Goal: Transaction & Acquisition: Purchase product/service

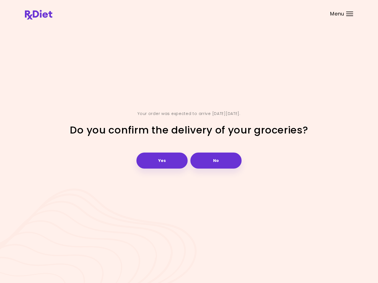
click at [166, 160] on button "Yes" at bounding box center [161, 161] width 51 height 16
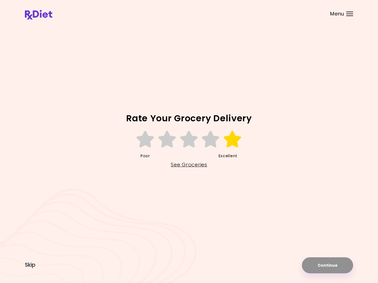
click at [233, 139] on icon at bounding box center [232, 139] width 19 height 17
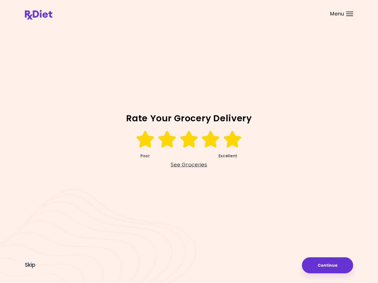
click at [331, 262] on button "Continue" at bounding box center [327, 266] width 51 height 16
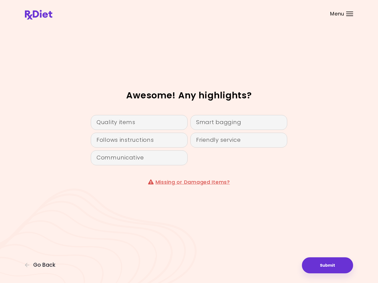
click at [147, 123] on div "Quality items" at bounding box center [139, 122] width 97 height 15
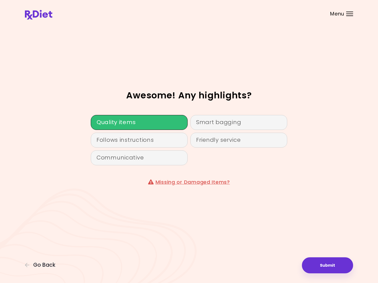
click at [328, 263] on button "Submit" at bounding box center [327, 266] width 51 height 16
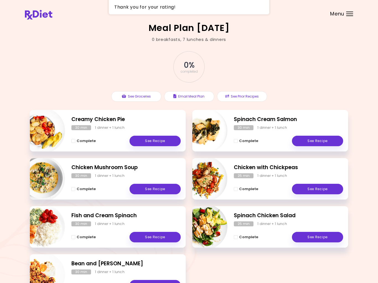
click at [142, 100] on button "See Groceries" at bounding box center [136, 96] width 50 height 11
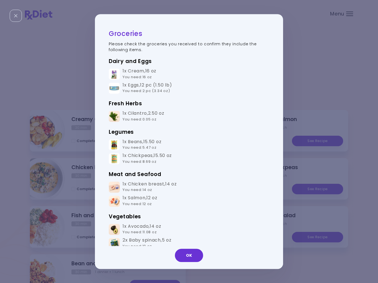
click at [196, 253] on button "OK" at bounding box center [189, 255] width 28 height 13
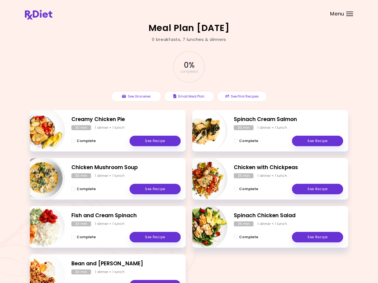
click at [196, 253] on div "Creamy Chicken Pie 30 min 1 dinner + 1 lunch Complete See Recipe Spinach Cream …" at bounding box center [189, 206] width 318 height 193
click at [354, 20] on header at bounding box center [189, 11] width 378 height 22
click at [350, 15] on div "Menu" at bounding box center [349, 14] width 7 height 4
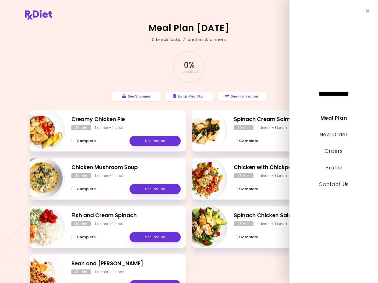
click at [335, 132] on link "New Order" at bounding box center [334, 134] width 28 height 7
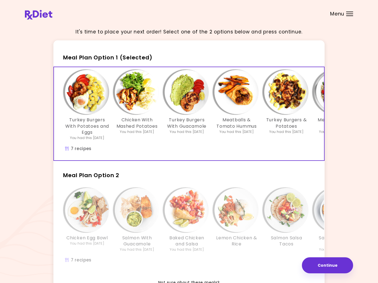
click at [339, 136] on div "It's time to place your next order! Select one of the 2 options below and press…" at bounding box center [189, 167] width 328 height 286
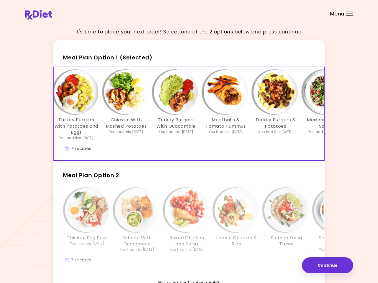
scroll to position [0, 13]
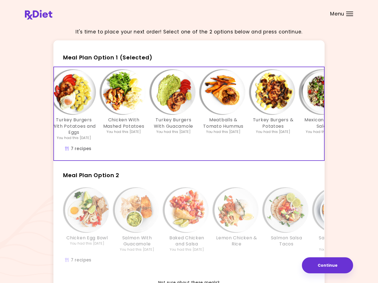
click at [221, 213] on img "Info - Lemon Chicken & Rice - Meal Plan Option 2" at bounding box center [236, 210] width 44 height 44
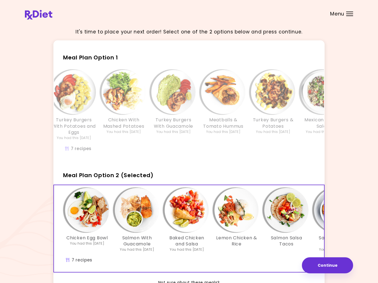
scroll to position [0, 0]
click at [329, 265] on button "Continue" at bounding box center [327, 266] width 51 height 16
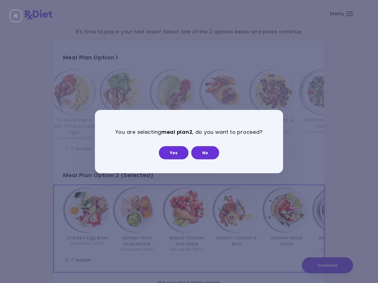
click at [209, 154] on button "No" at bounding box center [205, 152] width 28 height 13
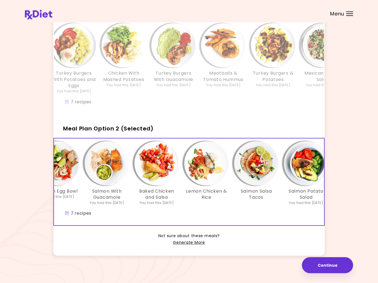
scroll to position [48, 0]
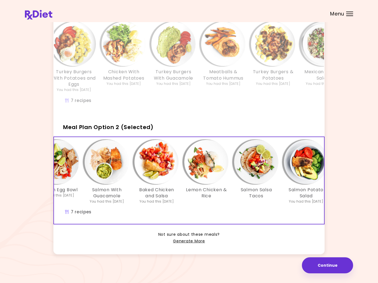
click at [192, 241] on link "Generate More" at bounding box center [189, 241] width 32 height 7
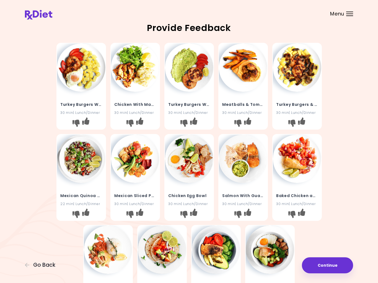
click at [89, 210] on icon "I like this recipe" at bounding box center [85, 212] width 7 height 7
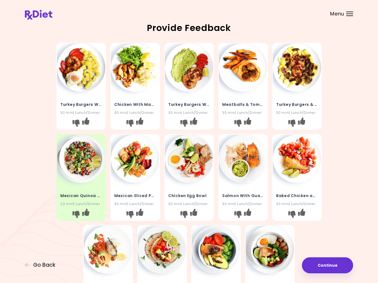
click at [197, 213] on icon "I like this recipe" at bounding box center [193, 212] width 7 height 7
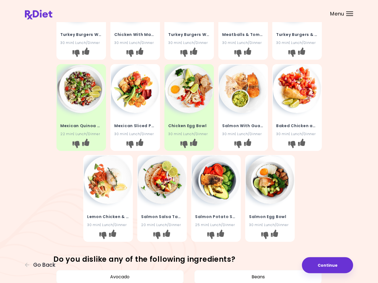
scroll to position [70, 0]
click at [225, 233] on button "I like this recipe" at bounding box center [220, 235] width 9 height 9
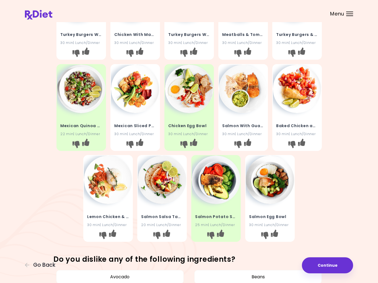
click at [114, 230] on icon "I like this recipe" at bounding box center [112, 233] width 7 height 7
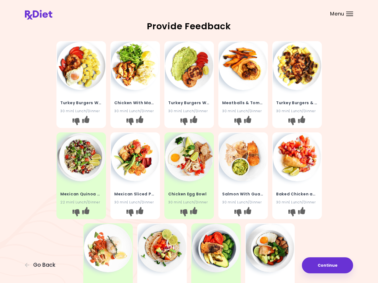
scroll to position [2, 0]
click at [134, 63] on img at bounding box center [135, 66] width 48 height 48
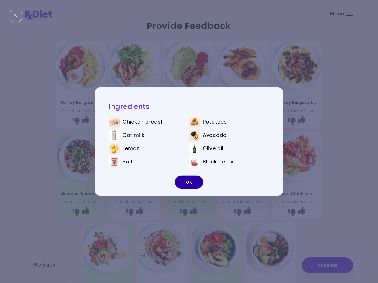
click at [191, 183] on button "OK" at bounding box center [189, 182] width 28 height 13
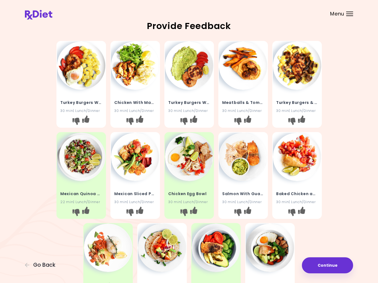
click at [142, 102] on h4 "Chicken With Mashed Potatoes" at bounding box center [135, 102] width 42 height 9
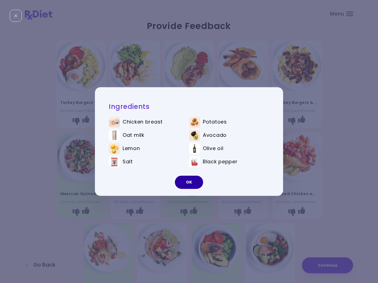
click at [190, 182] on button "OK" at bounding box center [189, 182] width 28 height 13
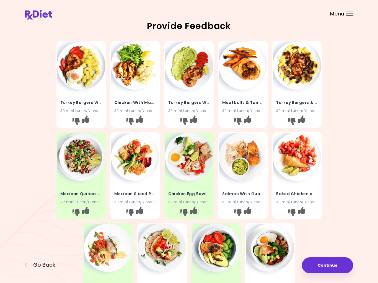
click at [306, 213] on button "I like this recipe" at bounding box center [301, 212] width 9 height 9
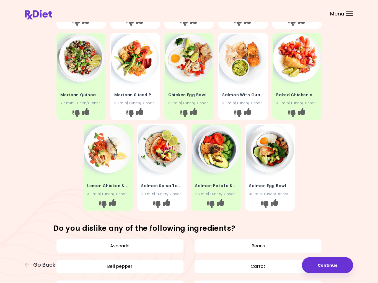
scroll to position [101, 0]
click at [278, 203] on icon "I like this recipe" at bounding box center [274, 202] width 7 height 7
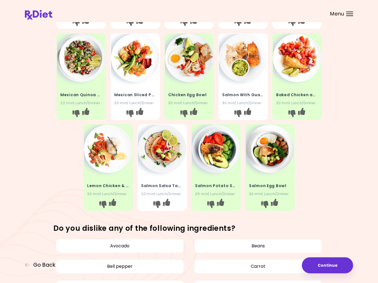
click at [156, 201] on icon "I don't like this recipe" at bounding box center [156, 204] width 7 height 7
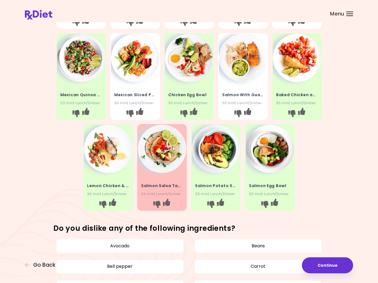
click at [224, 200] on icon "I like this recipe" at bounding box center [220, 202] width 7 height 7
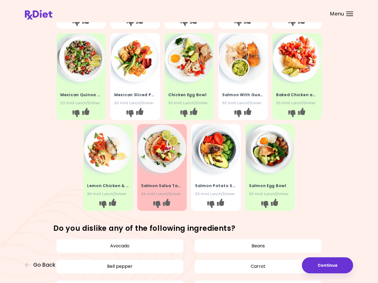
click at [109, 204] on button "I like this recipe" at bounding box center [112, 204] width 9 height 9
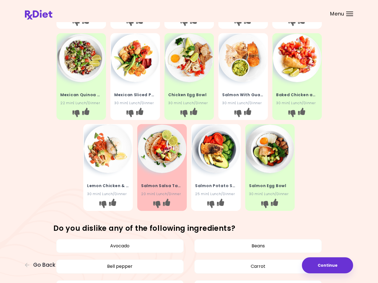
click at [87, 110] on icon "I like this recipe" at bounding box center [85, 111] width 7 height 7
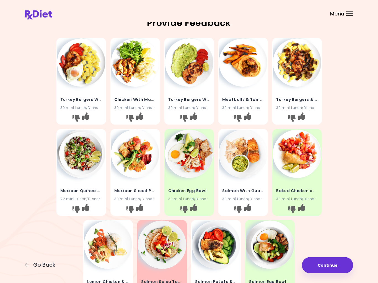
scroll to position [5, 0]
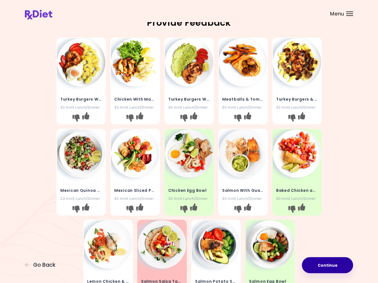
click at [327, 262] on button "Continue" at bounding box center [327, 266] width 51 height 16
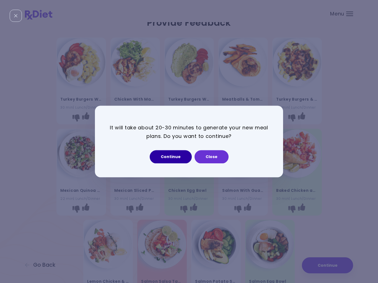
click at [173, 158] on button "Continue" at bounding box center [171, 157] width 42 height 13
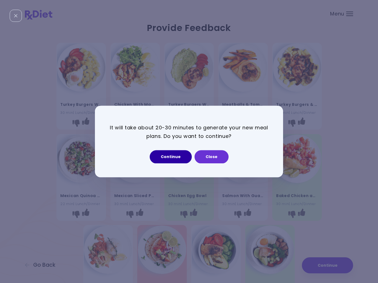
select select "*"
